Goal: Task Accomplishment & Management: Use online tool/utility

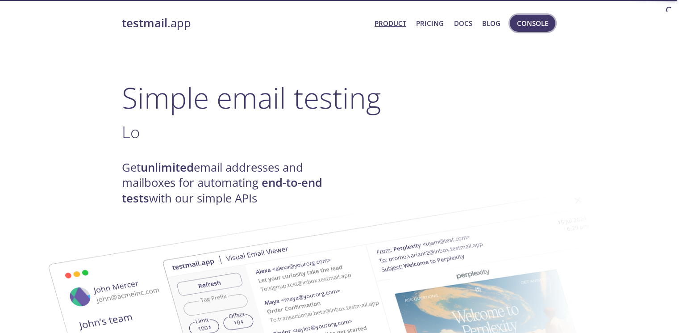
click at [517, 24] on span "Console" at bounding box center [532, 23] width 31 height 12
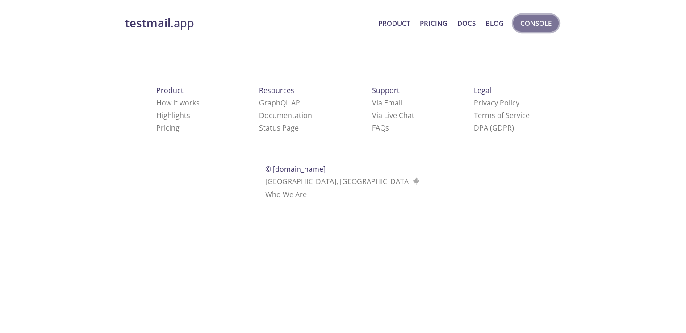
click at [551, 19] on span "Console" at bounding box center [535, 23] width 31 height 12
